Goal: Book appointment/travel/reservation

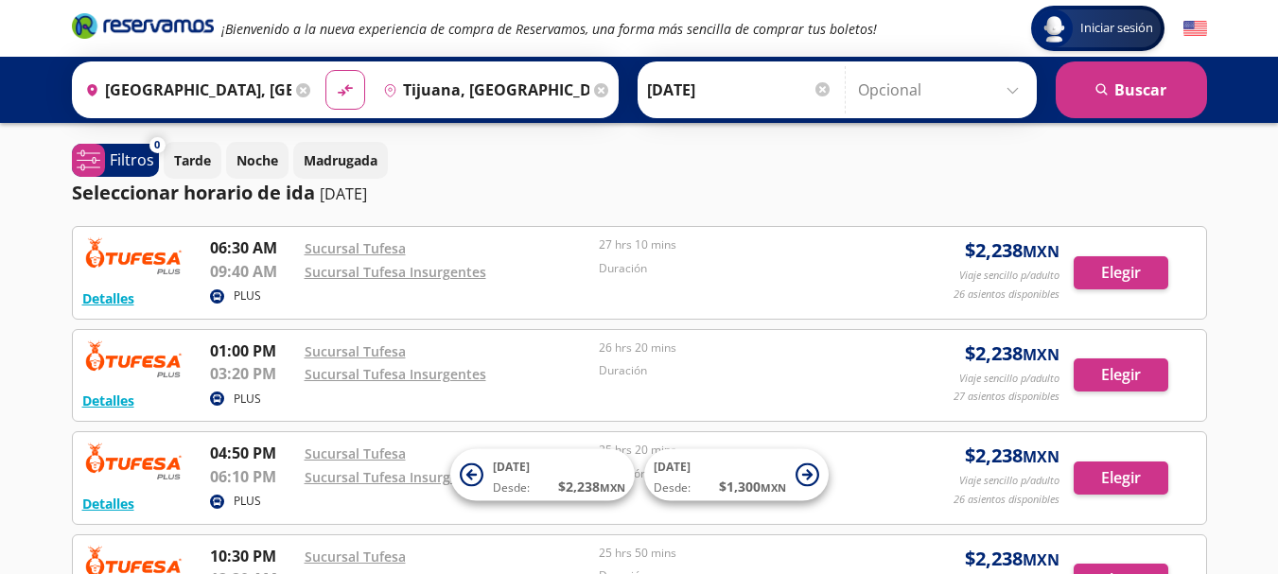
click at [450, 281] on div "Sucursal Tufesa Insurgentes" at bounding box center [448, 271] width 286 height 23
click at [416, 88] on input "Tijuana, [GEOGRAPHIC_DATA][US_STATE]" at bounding box center [482, 89] width 214 height 47
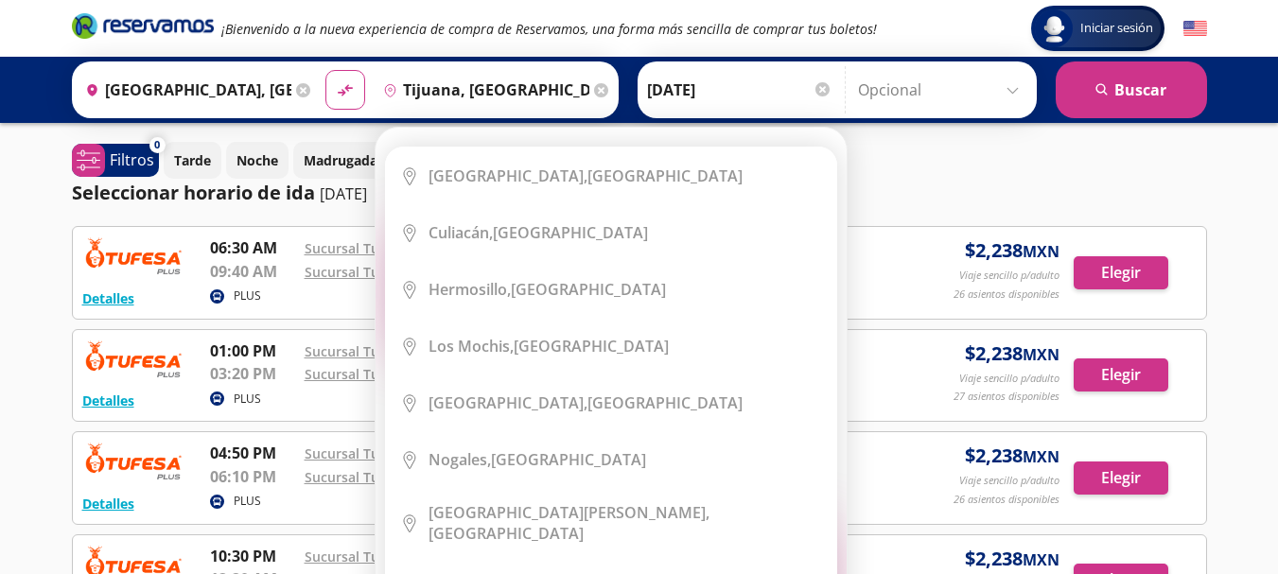
click at [594, 88] on icon at bounding box center [601, 90] width 14 height 14
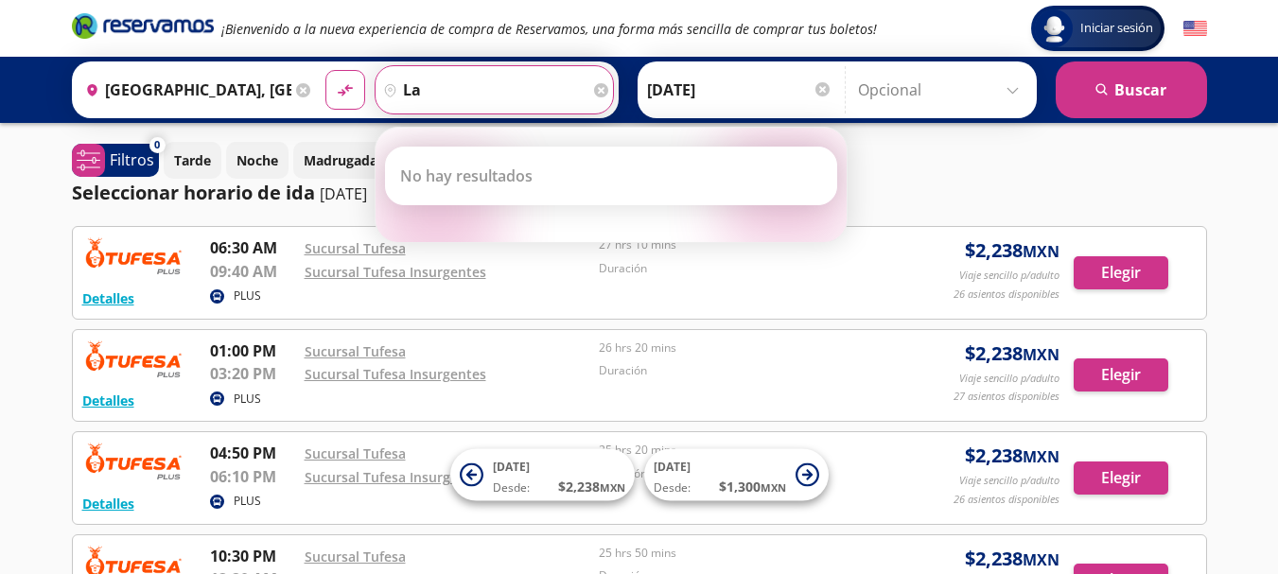
type input "l"
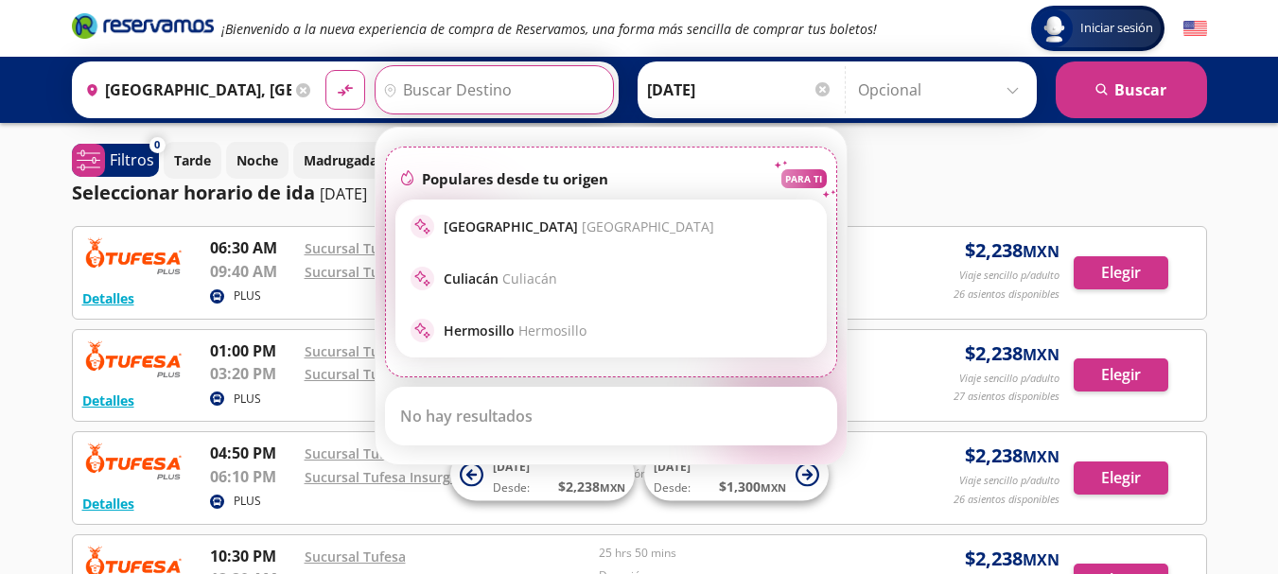
click at [473, 85] on input "Destino" at bounding box center [491, 89] width 233 height 47
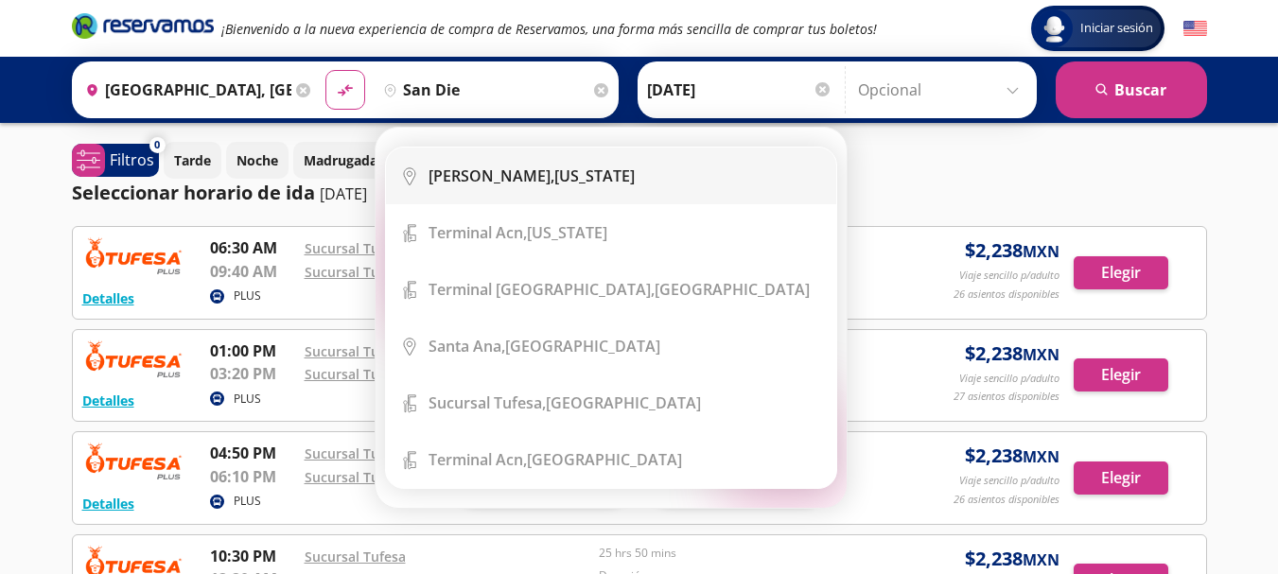
click at [469, 164] on li "City Icon [GEOGRAPHIC_DATA], [US_STATE]" at bounding box center [611, 176] width 450 height 57
type input "[GEOGRAPHIC_DATA], [US_STATE]"
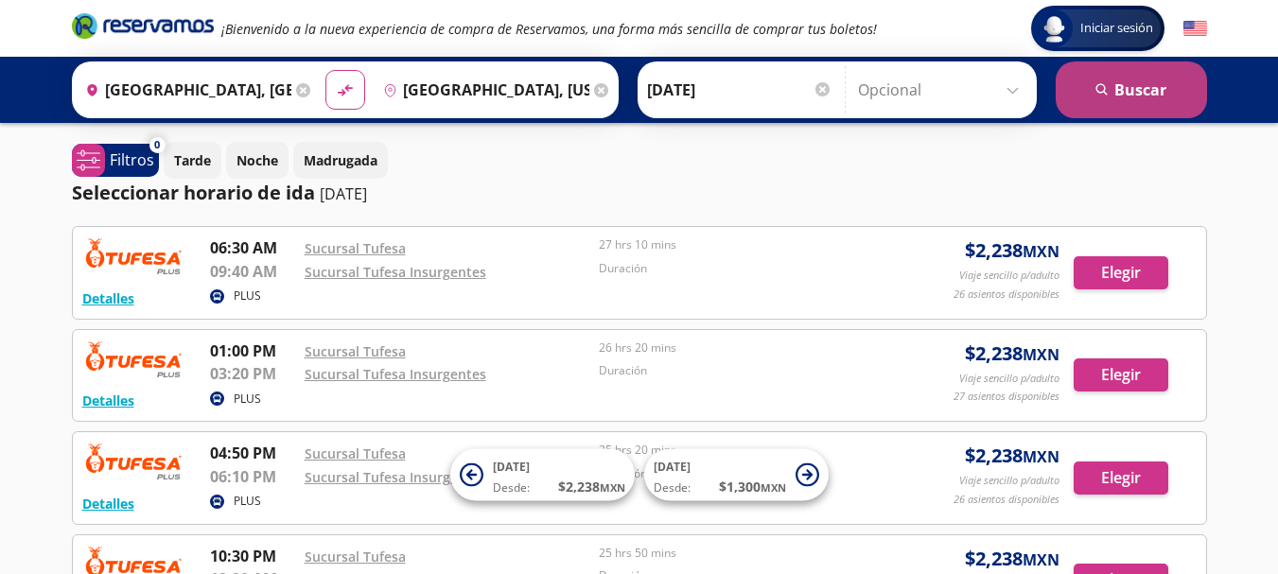
click at [1124, 87] on button "search [GEOGRAPHIC_DATA]" at bounding box center [1130, 89] width 151 height 57
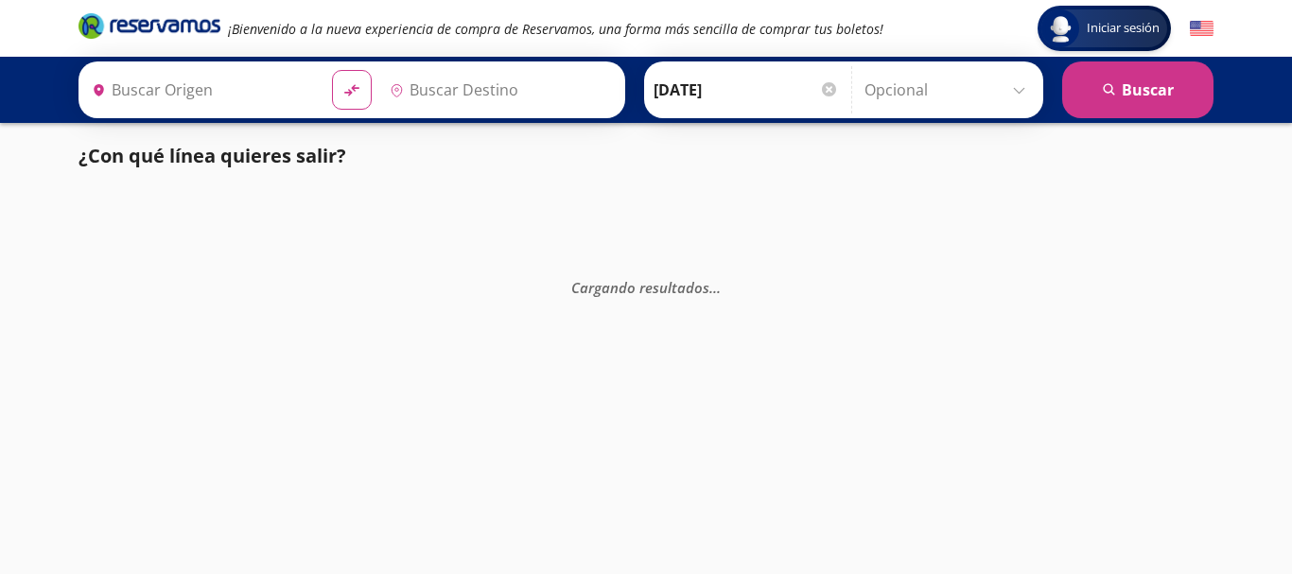
type input "[GEOGRAPHIC_DATA], [GEOGRAPHIC_DATA]"
type input "[GEOGRAPHIC_DATA], [US_STATE]"
